Goal: Navigation & Orientation: Find specific page/section

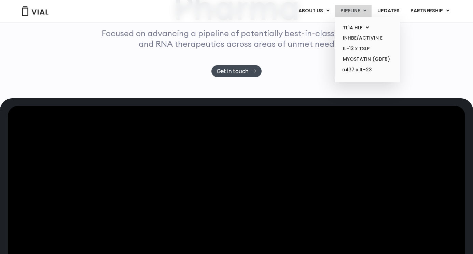
click at [363, 10] on link "PIPELINE" at bounding box center [353, 11] width 37 height 12
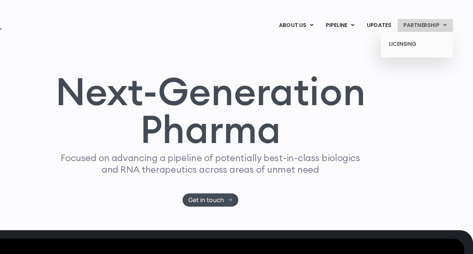
click at [427, 24] on link "PARTNERSHIP" at bounding box center [430, 23] width 50 height 12
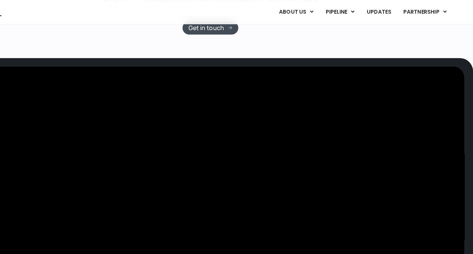
scroll to position [103, 0]
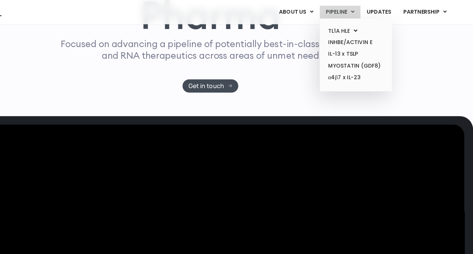
click at [363, 9] on link "PIPELINE" at bounding box center [353, 11] width 37 height 12
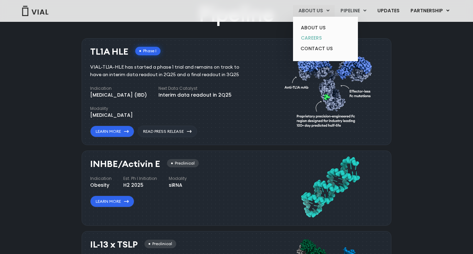
click at [309, 38] on link "CAREERS" at bounding box center [325, 38] width 60 height 11
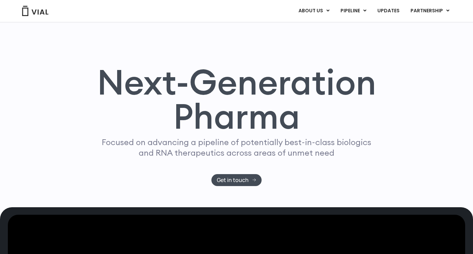
scroll to position [108, 2]
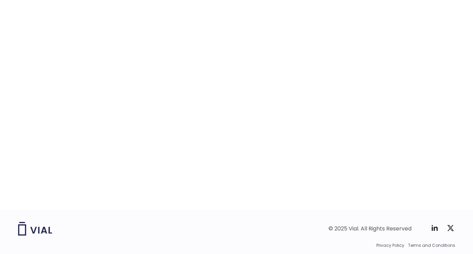
scroll to position [1057, 0]
